Goal: Information Seeking & Learning: Learn about a topic

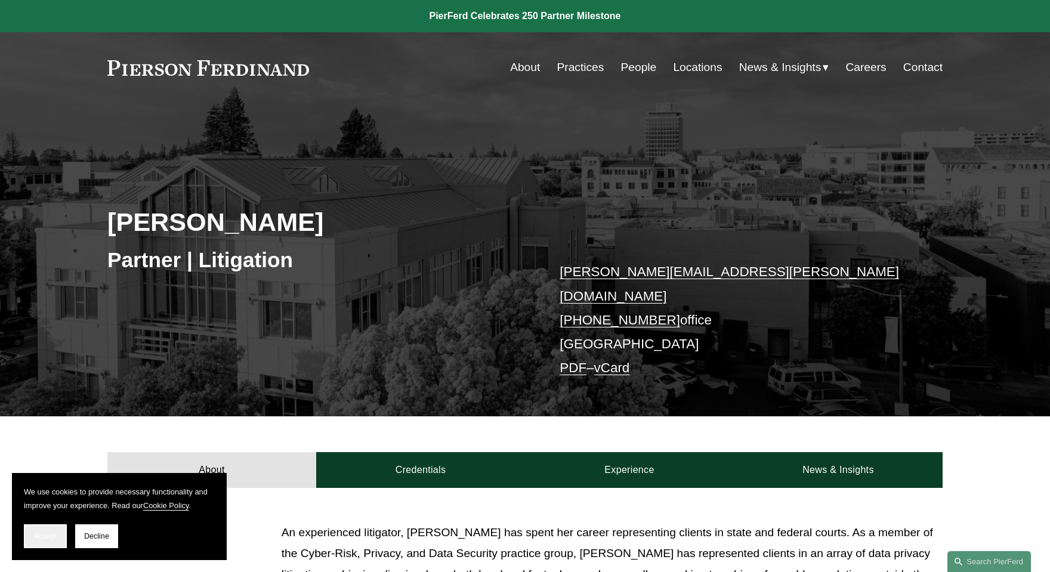
click at [51, 538] on span "Accept" at bounding box center [45, 536] width 23 height 8
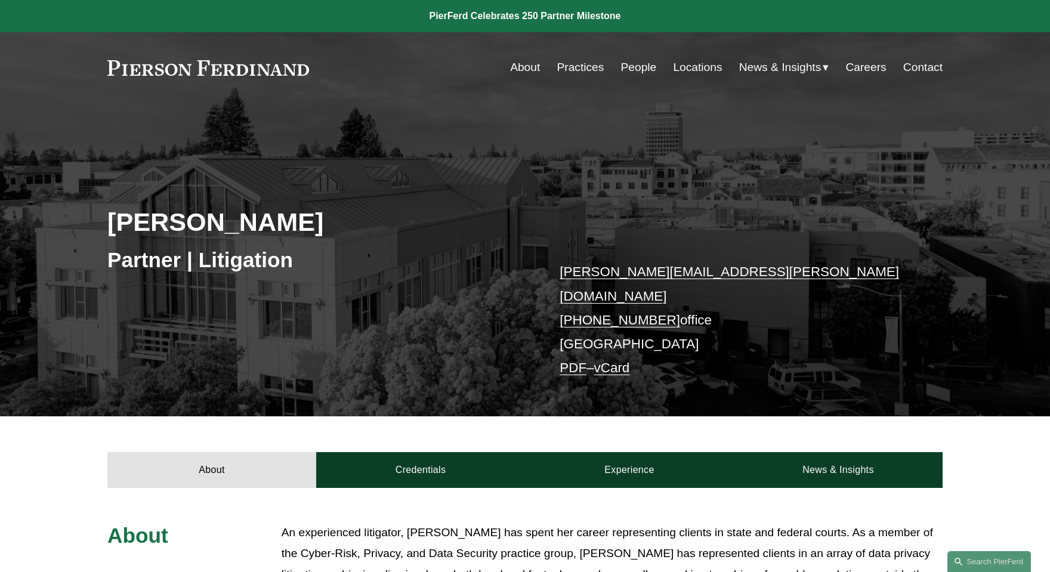
click at [597, 65] on link "Practices" at bounding box center [580, 67] width 47 height 23
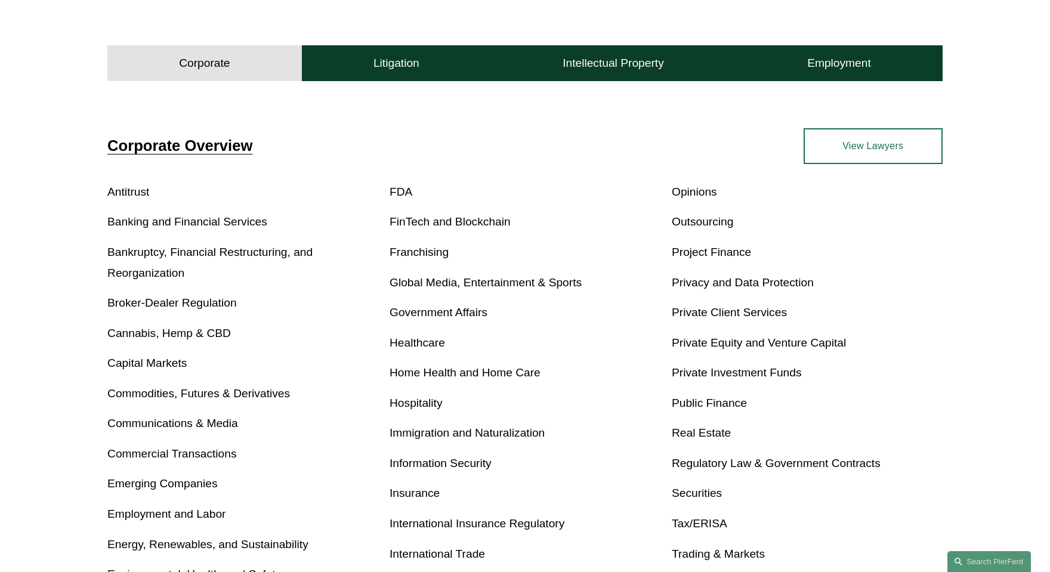
scroll to position [359, 0]
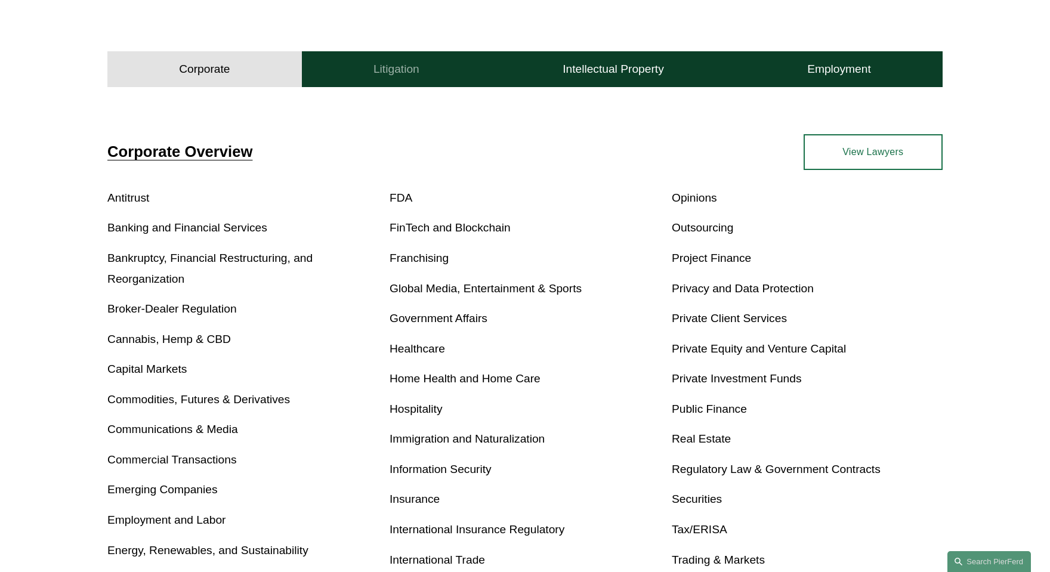
click at [385, 78] on button "Litigation" at bounding box center [396, 69] width 189 height 36
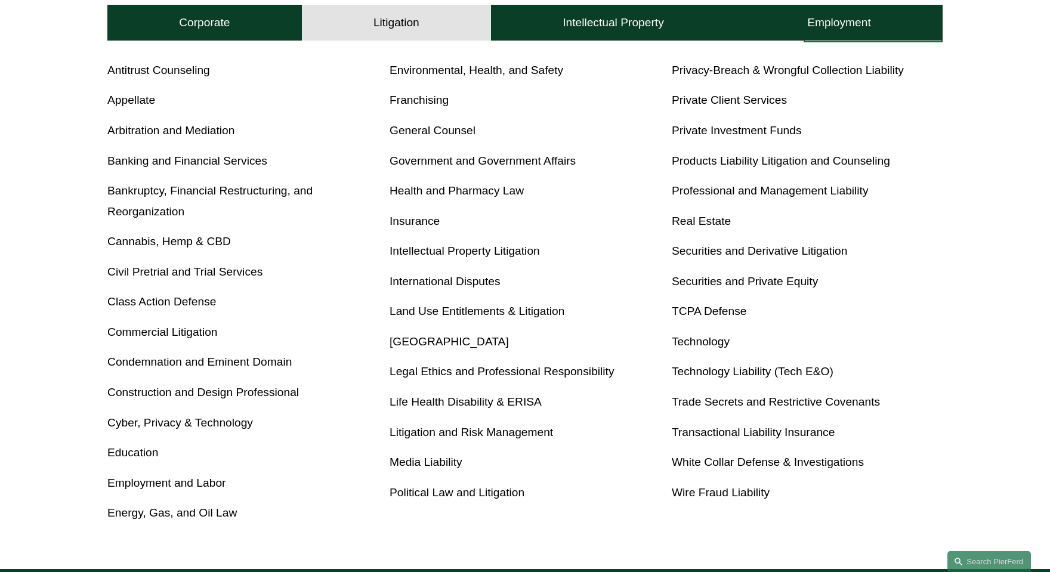
scroll to position [483, 0]
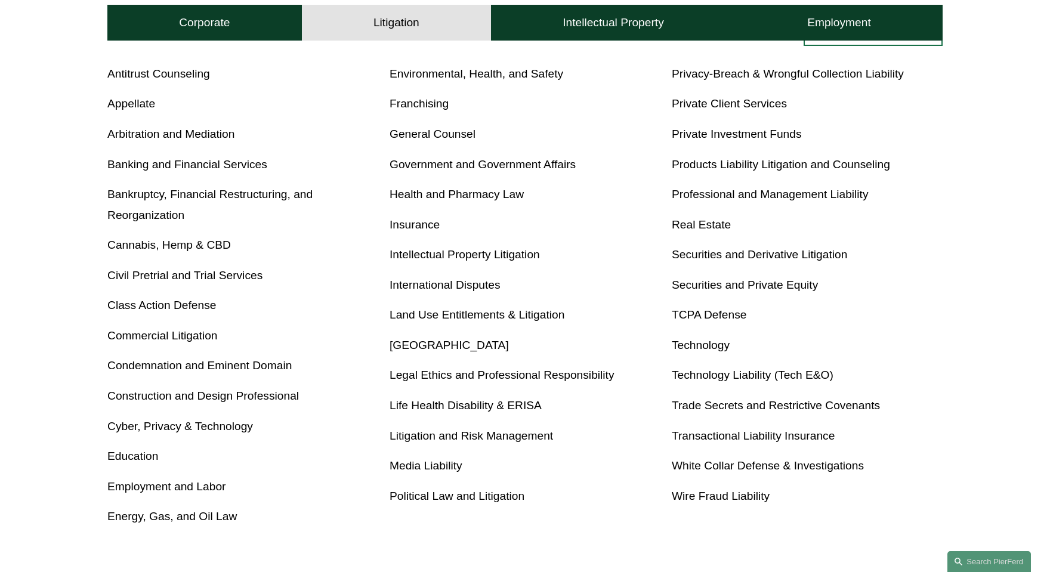
click at [180, 334] on link "Commercial Litigation" at bounding box center [162, 335] width 110 height 13
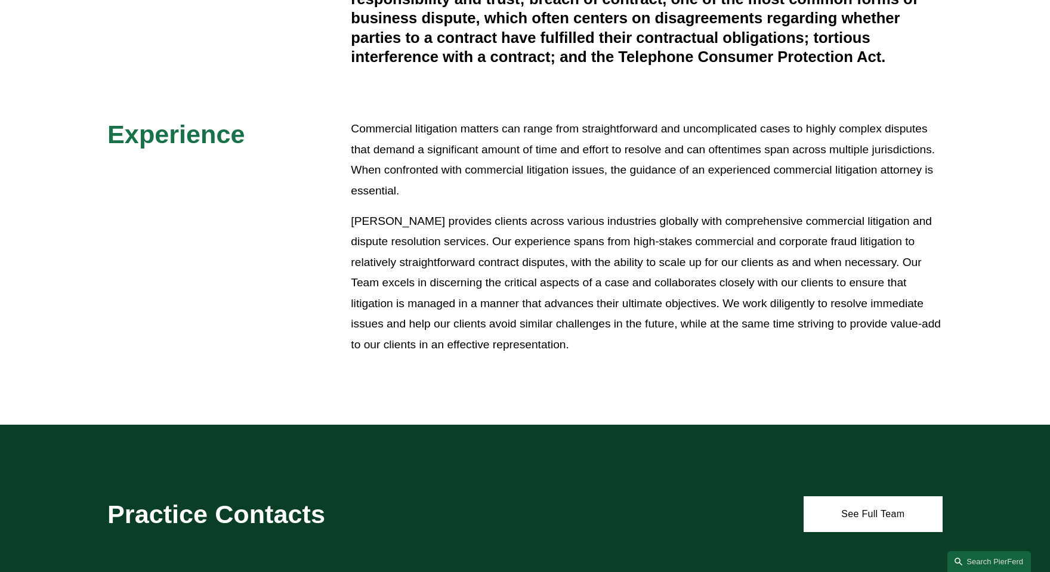
scroll to position [684, 0]
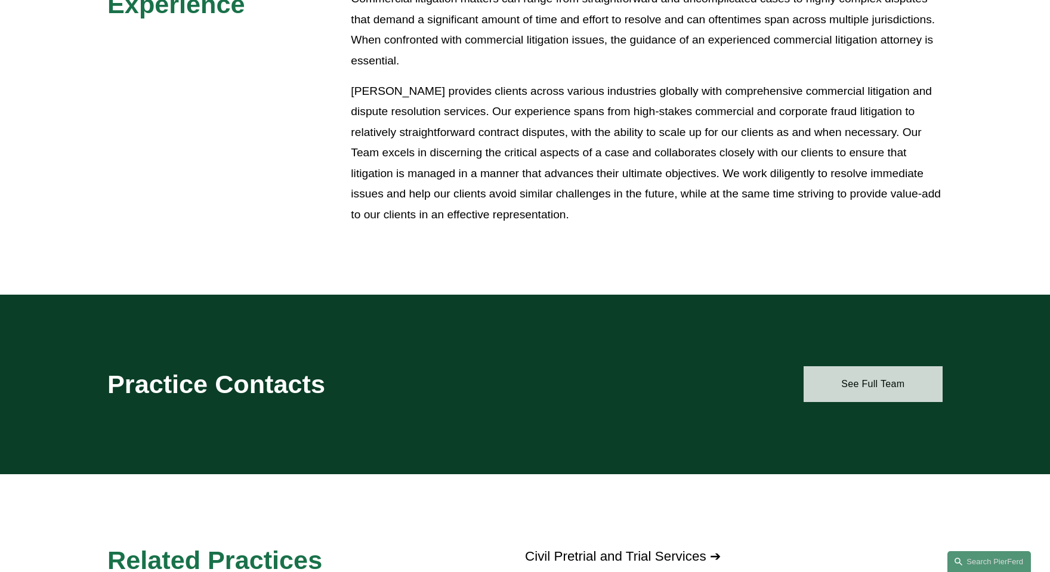
click at [852, 381] on link "See Full Team" at bounding box center [873, 384] width 139 height 36
